Goal: Check status: Check status

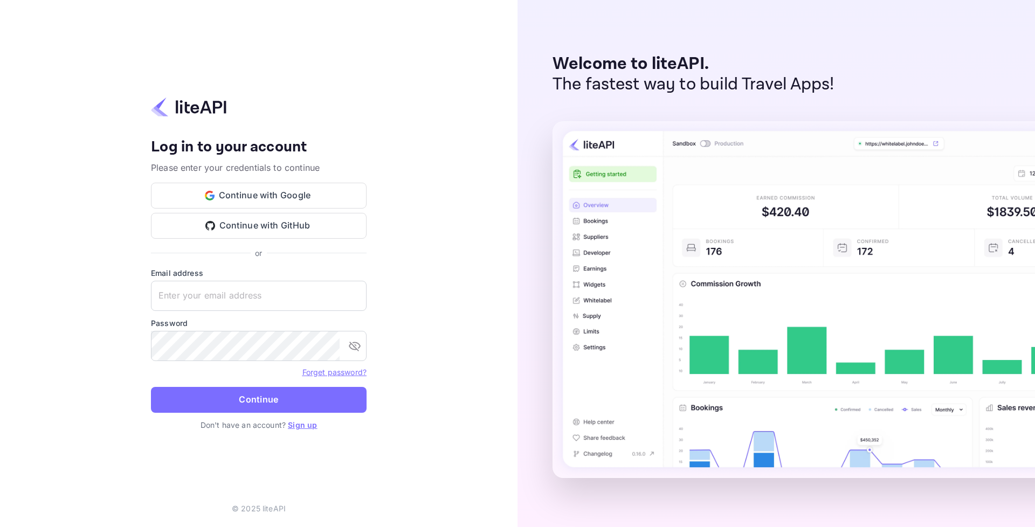
type input "adminpassword_support@yandex-team.ru"
click at [236, 376] on div "Forget password?" at bounding box center [259, 371] width 216 height 13
click at [237, 391] on button "Continue" at bounding box center [259, 400] width 216 height 26
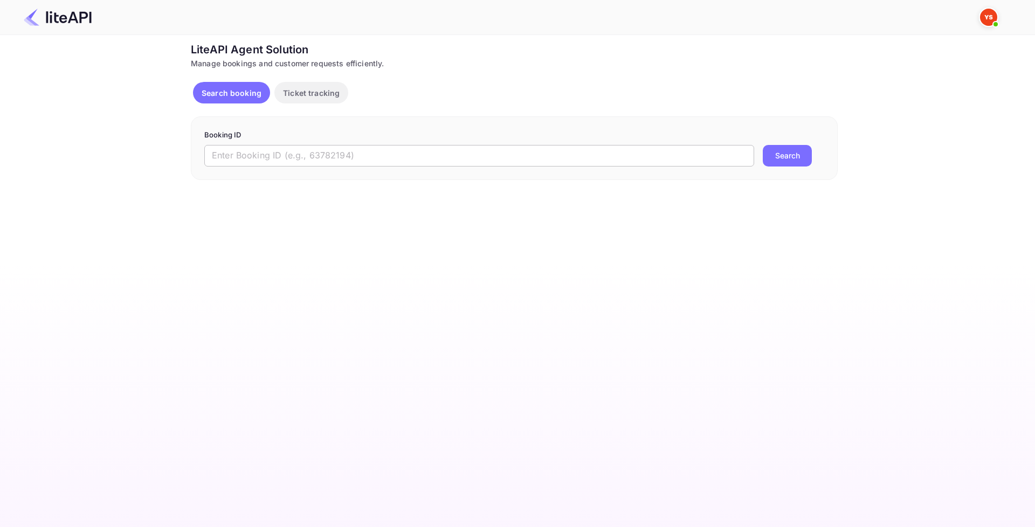
click at [312, 162] on input "text" at bounding box center [479, 156] width 550 height 22
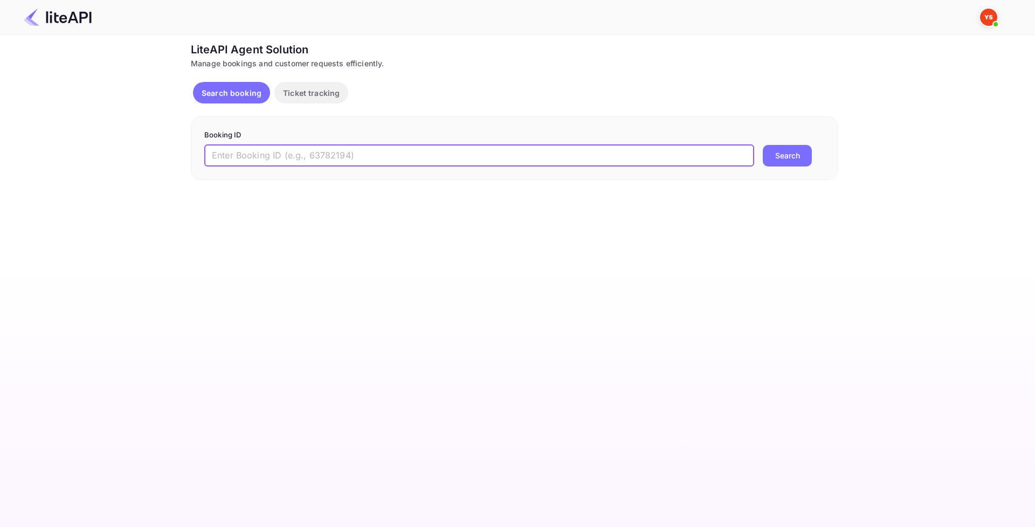
paste input "8858254"
type input "8858254"
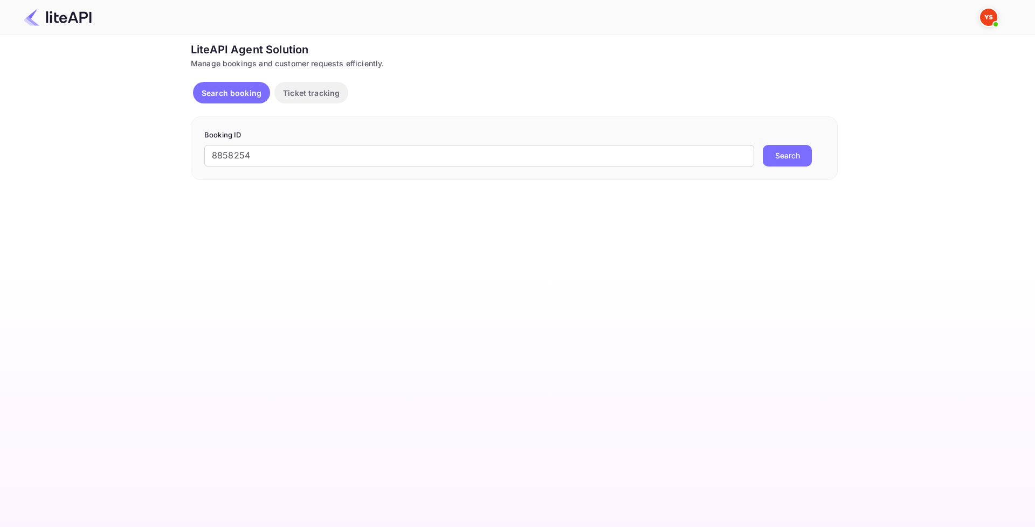
click at [784, 152] on button "Search" at bounding box center [787, 156] width 49 height 22
